Goal: Navigation & Orientation: Find specific page/section

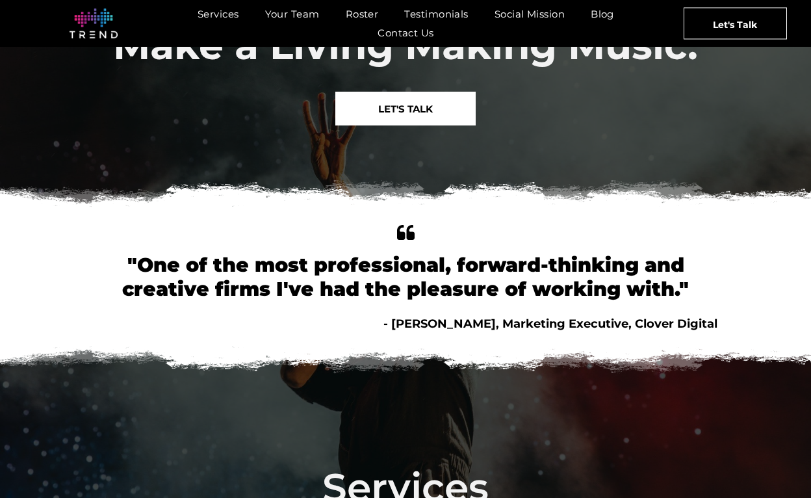
scroll to position [125, 0]
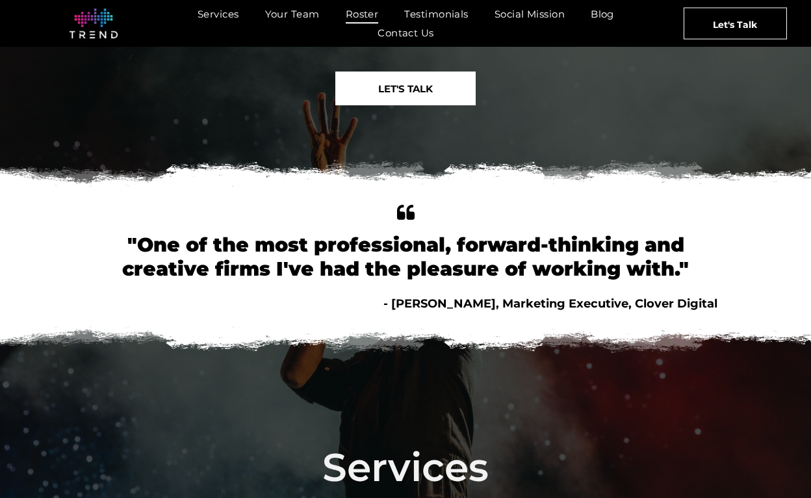
click at [356, 6] on span "Roster" at bounding box center [362, 14] width 33 height 19
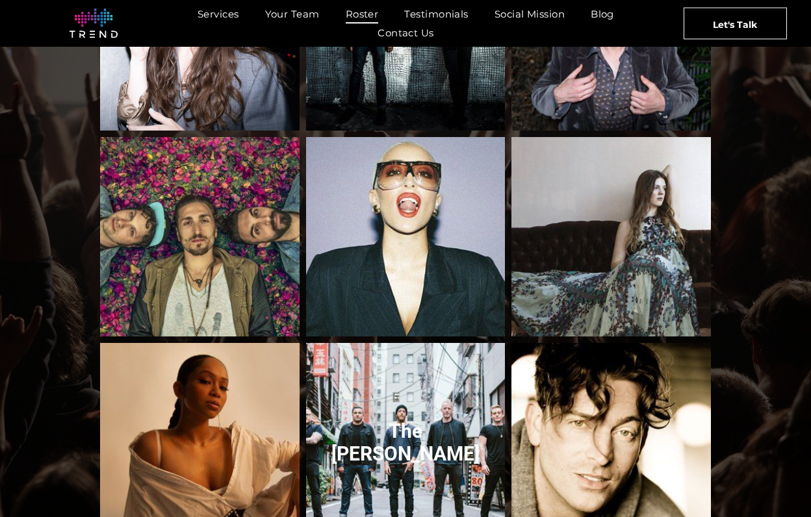
scroll to position [861, 0]
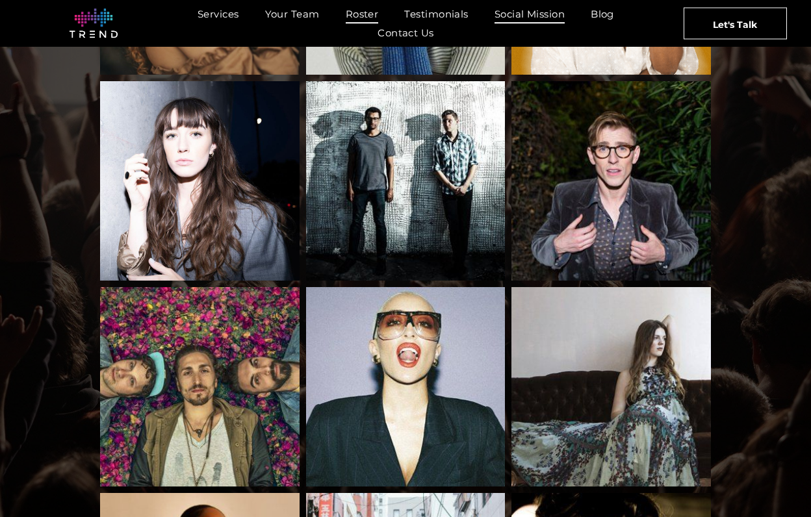
click at [527, 15] on span "Social Mission" at bounding box center [529, 14] width 70 height 19
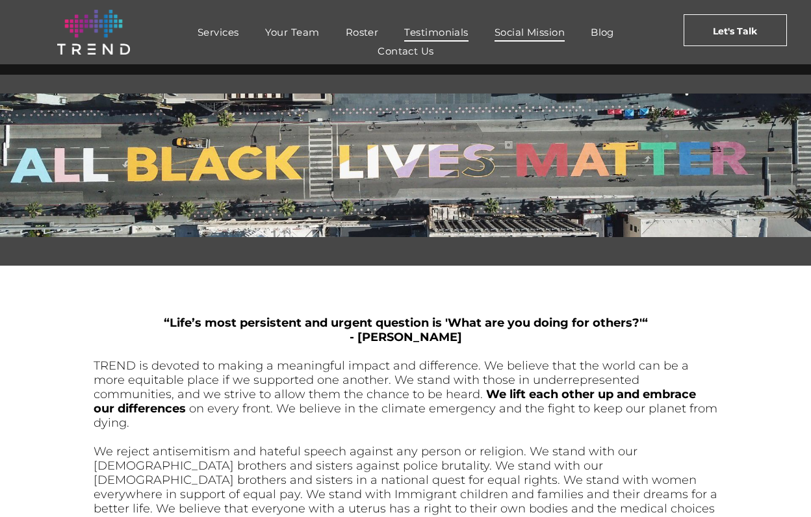
click at [417, 34] on span "Testimonials" at bounding box center [436, 32] width 64 height 19
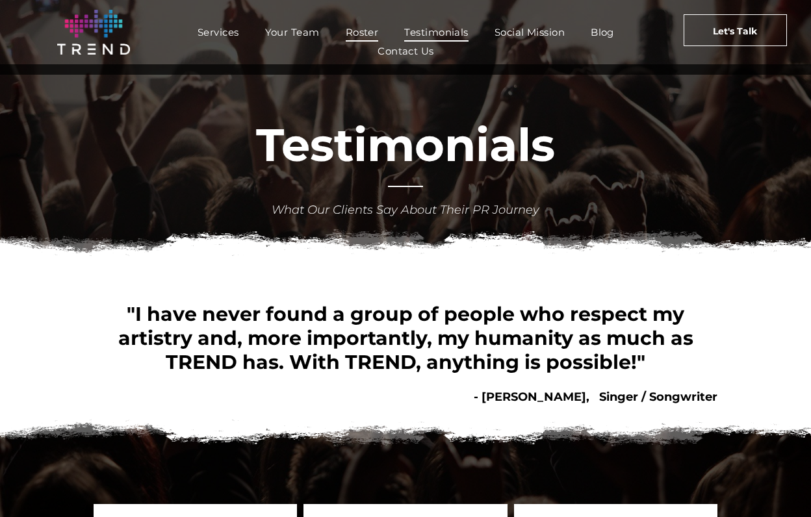
click at [367, 27] on span "Roster" at bounding box center [362, 32] width 33 height 19
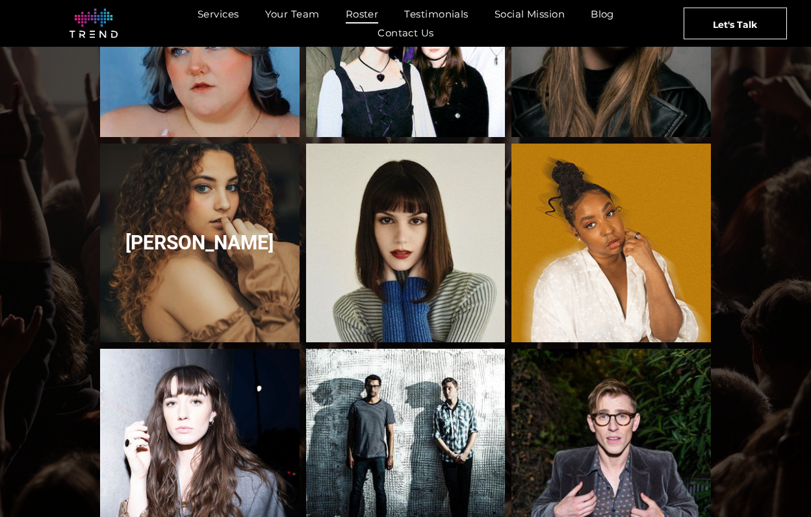
scroll to position [606, 0]
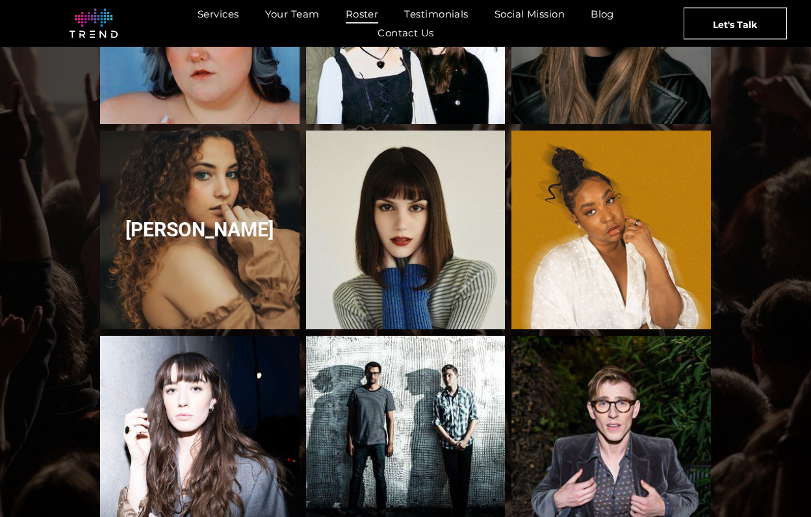
click at [242, 271] on link "Dossi" at bounding box center [199, 229] width 211 height 211
click at [233, 214] on link "Dossi" at bounding box center [199, 229] width 211 height 211
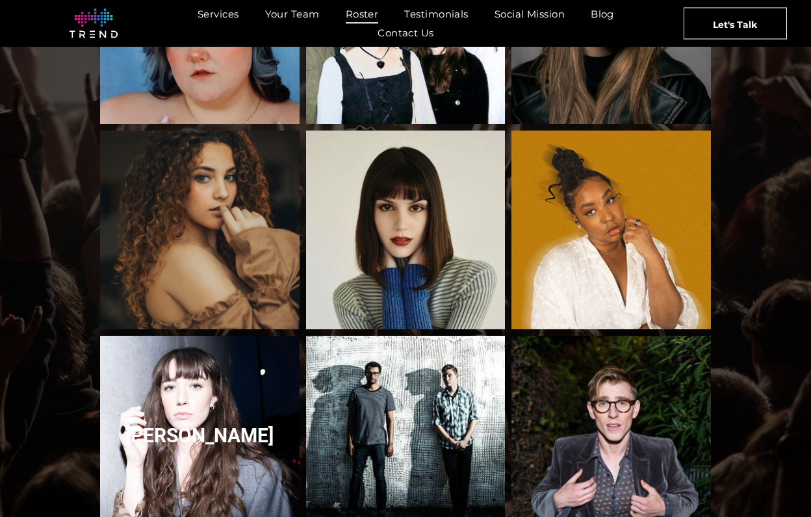
click at [216, 394] on link "Olivia Reid" at bounding box center [199, 435] width 211 height 211
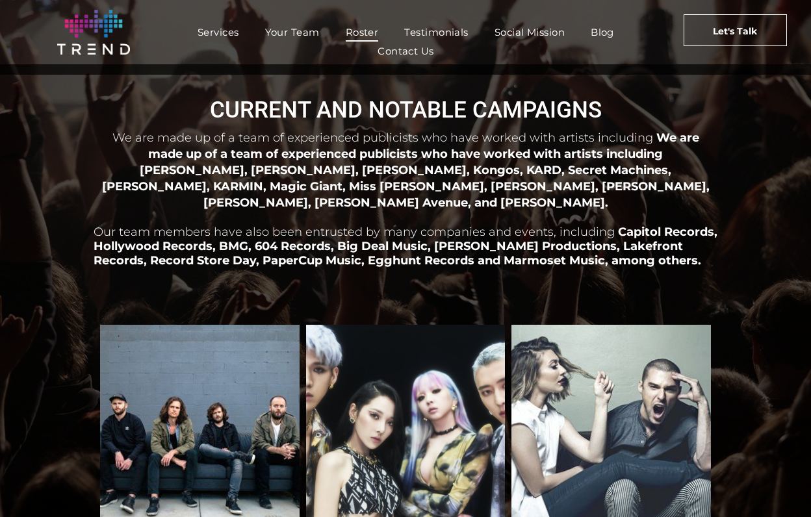
scroll to position [0, 0]
click at [283, 36] on span "Your Team" at bounding box center [292, 32] width 55 height 19
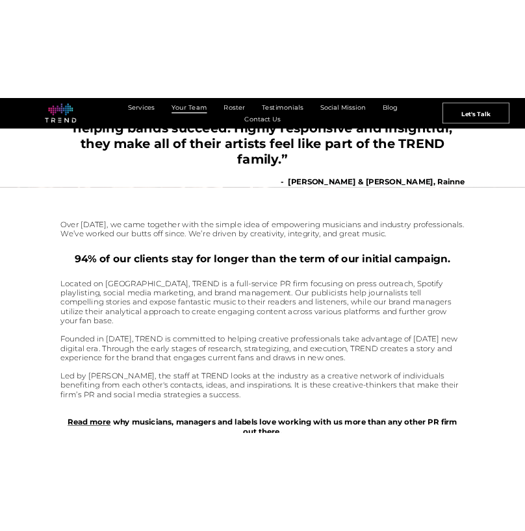
scroll to position [270, 0]
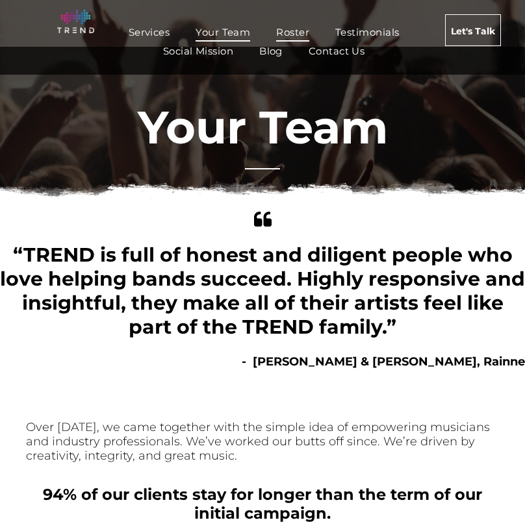
click at [307, 28] on span "Roster" at bounding box center [292, 32] width 33 height 19
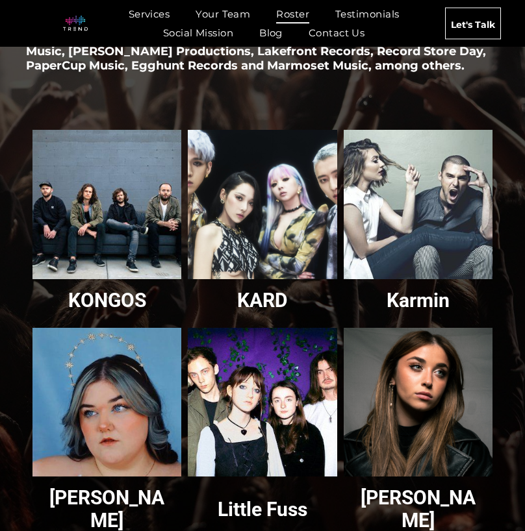
scroll to position [153, 0]
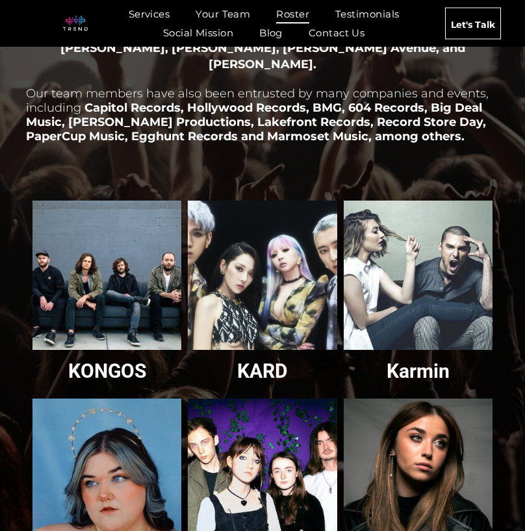
click at [105, 199] on link "Kongos" at bounding box center [107, 276] width 158 height 158
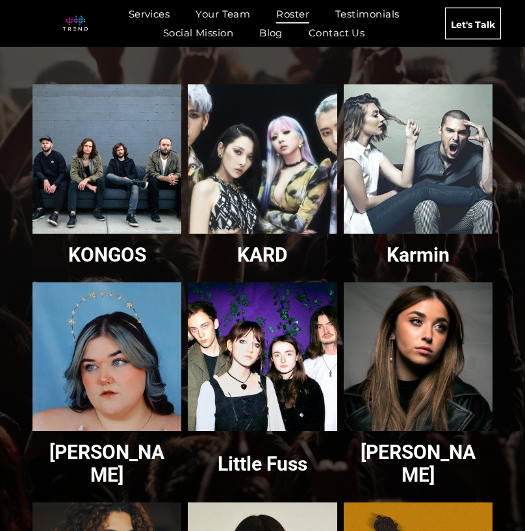
scroll to position [332, 0]
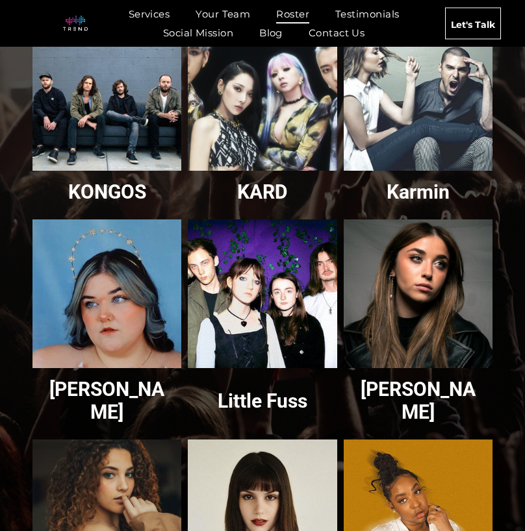
click at [294, 106] on link "KARD" at bounding box center [262, 97] width 158 height 158
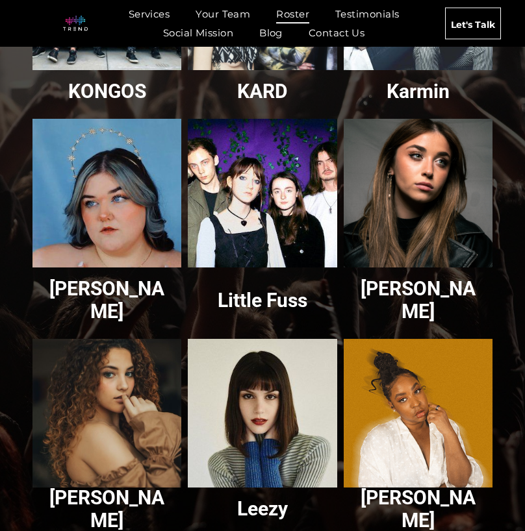
scroll to position [461, 0]
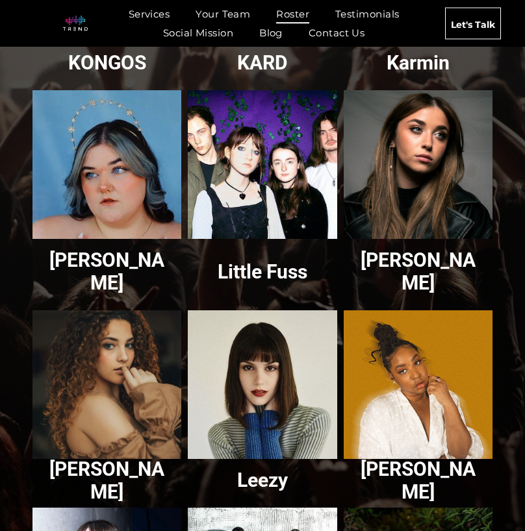
click at [246, 121] on link "Little Fuss" at bounding box center [262, 165] width 158 height 158
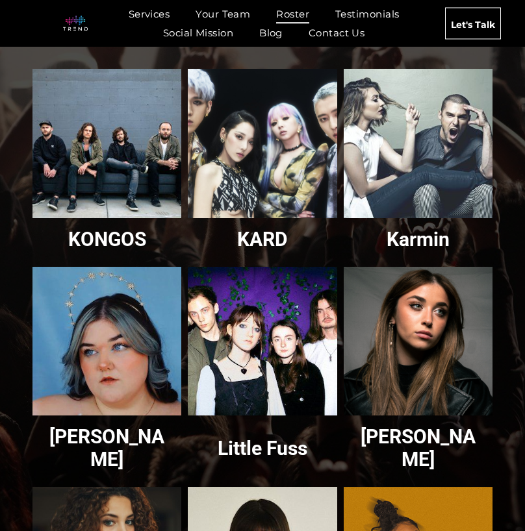
scroll to position [278, 0]
